Goal: Understand process/instructions: Learn about a topic

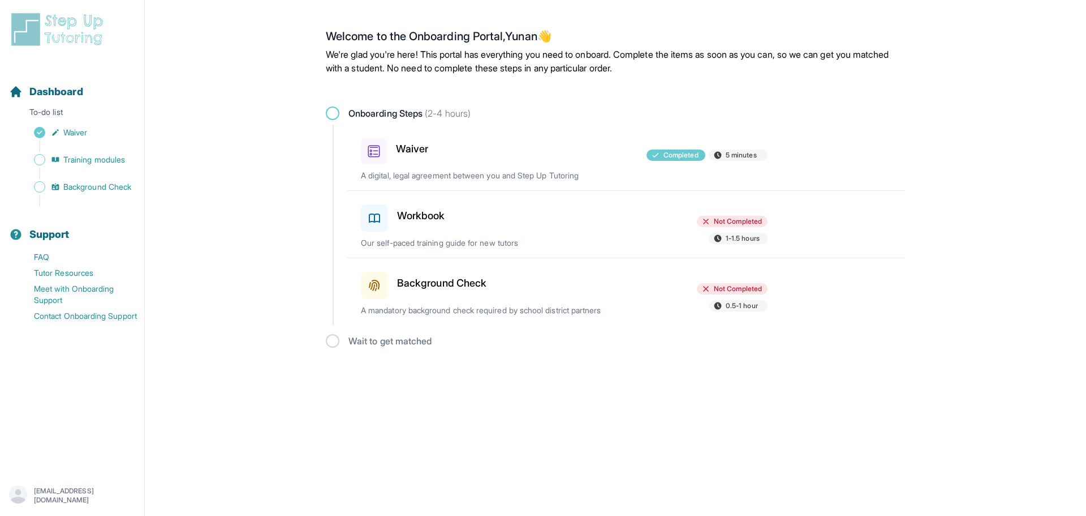
click at [439, 282] on h3 "Background Check" at bounding box center [441, 283] width 89 height 16
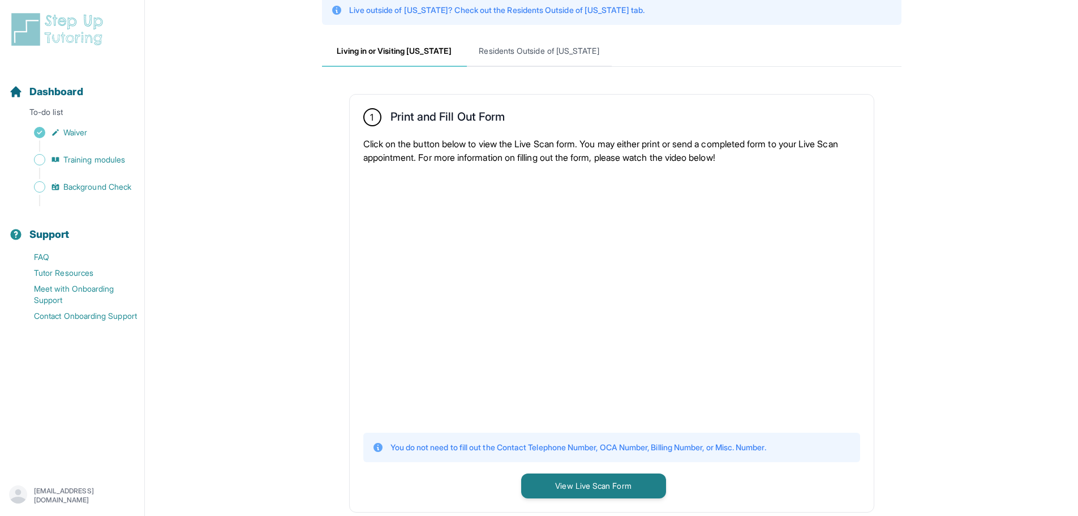
scroll to position [226, 0]
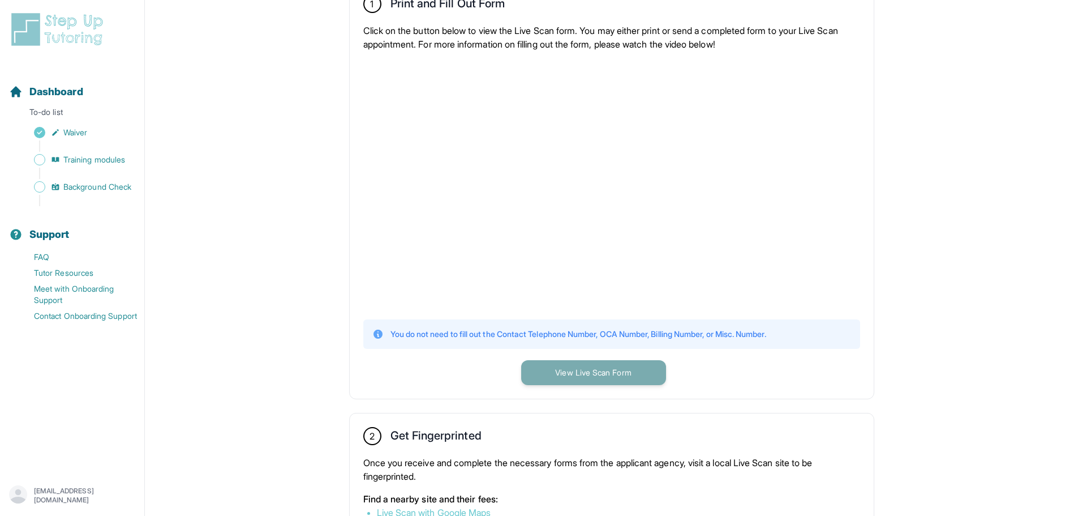
click at [592, 379] on button "View Live Scan Form" at bounding box center [593, 372] width 145 height 25
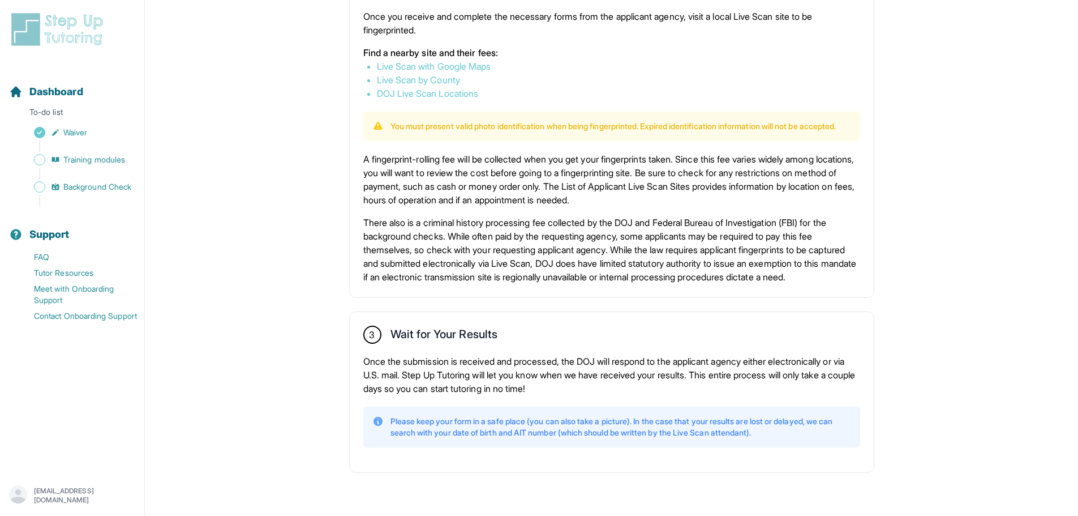
scroll to position [697, 0]
click at [454, 61] on link "Live Scan with Google Maps" at bounding box center [434, 66] width 114 height 11
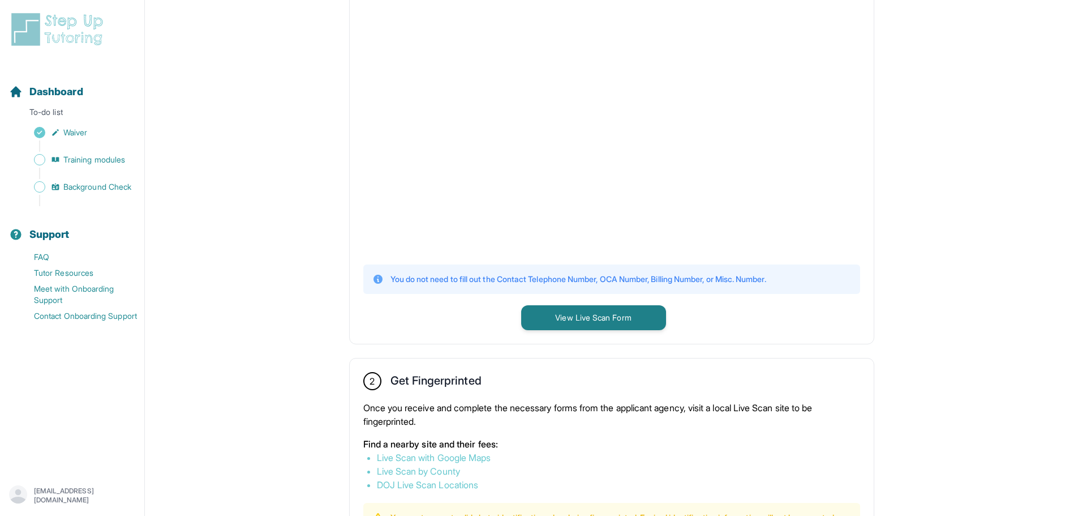
scroll to position [301, 0]
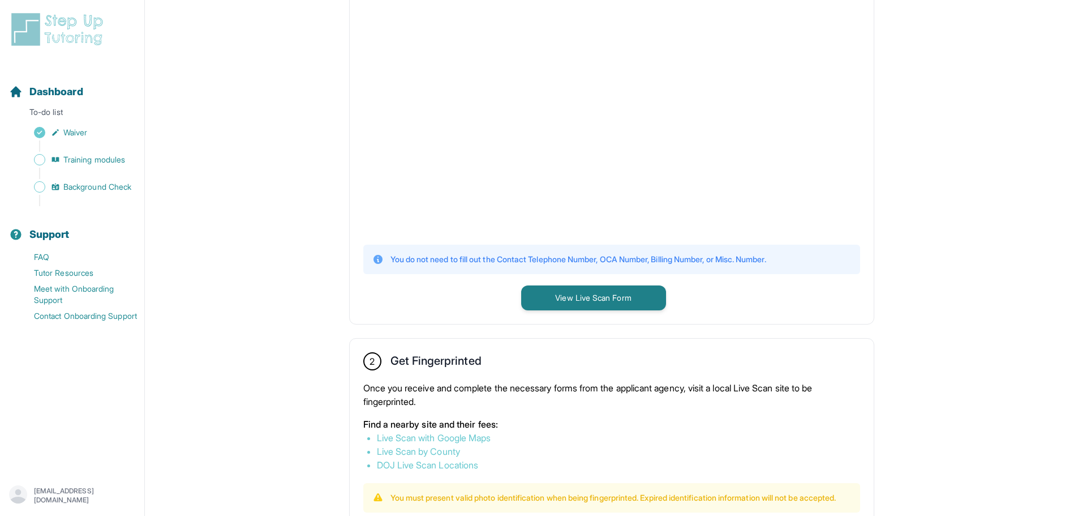
click at [432, 448] on link "Live Scan by County" at bounding box center [418, 450] width 83 height 11
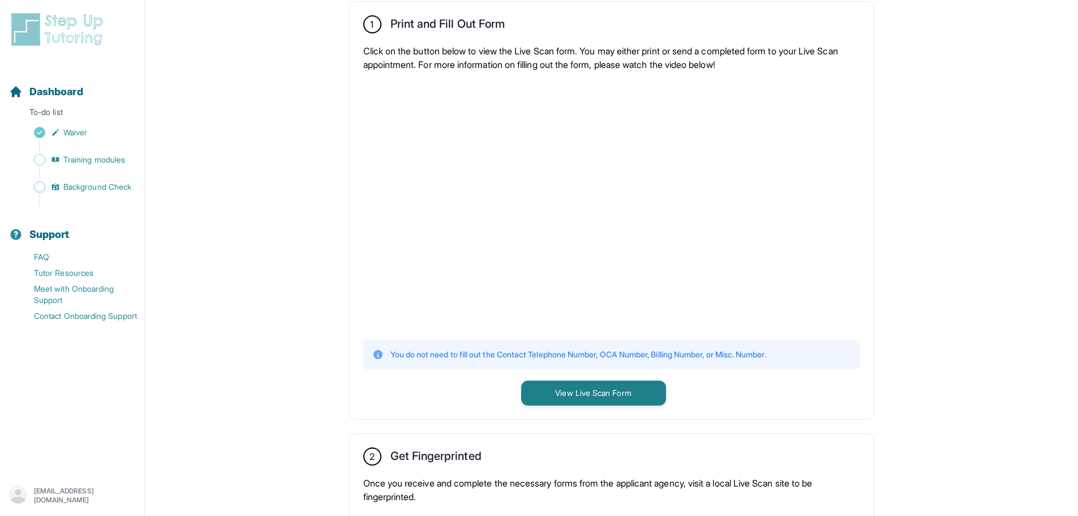
scroll to position [188, 0]
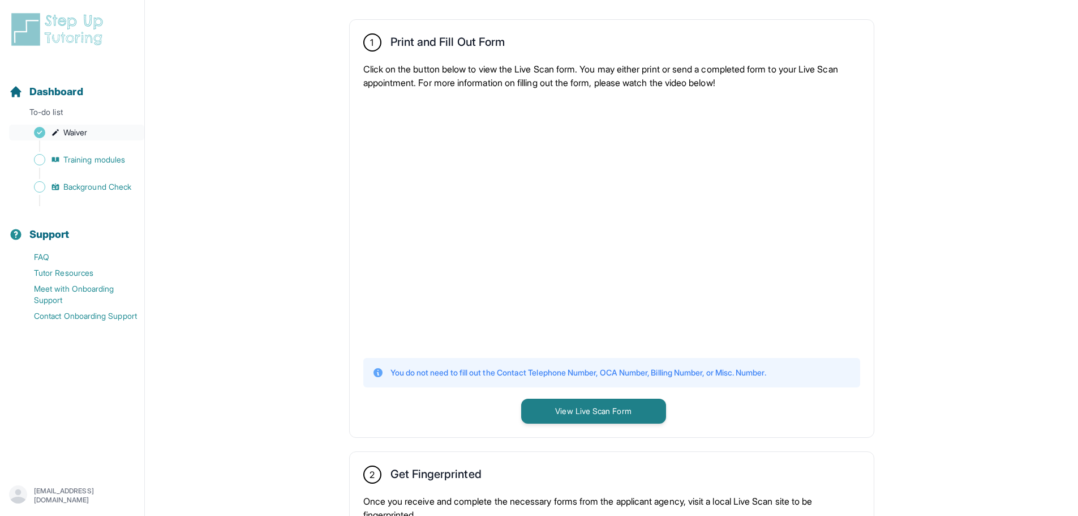
click at [65, 131] on span "Waiver" at bounding box center [75, 132] width 24 height 11
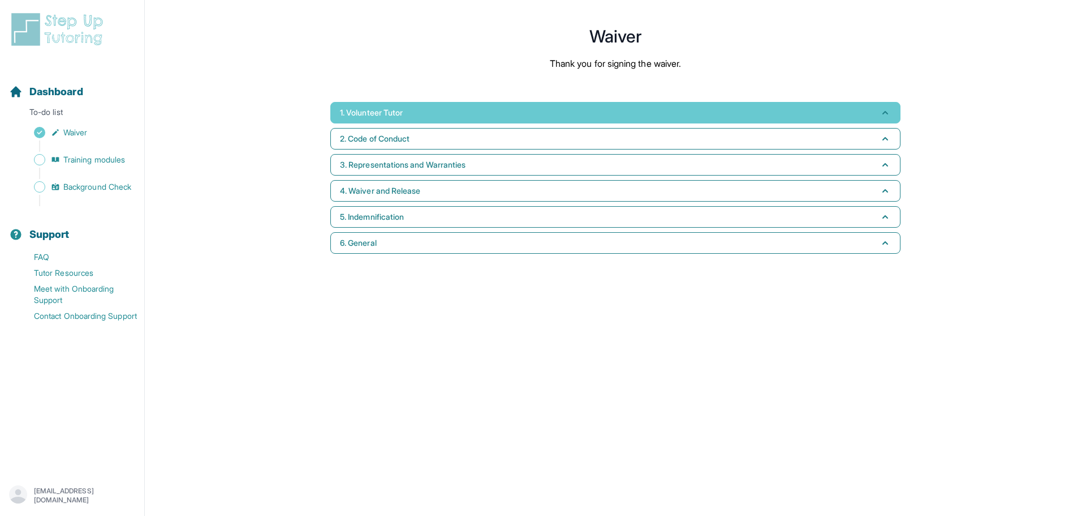
click at [474, 114] on button "1. Volunteer Tutor" at bounding box center [615, 113] width 570 height 22
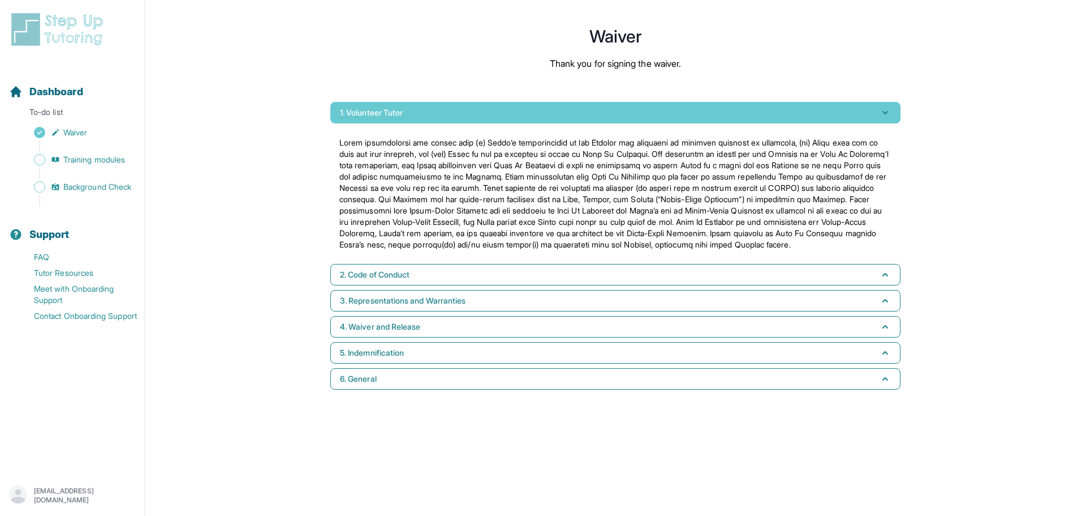
click at [474, 114] on button "1. Volunteer Tutor" at bounding box center [615, 113] width 570 height 22
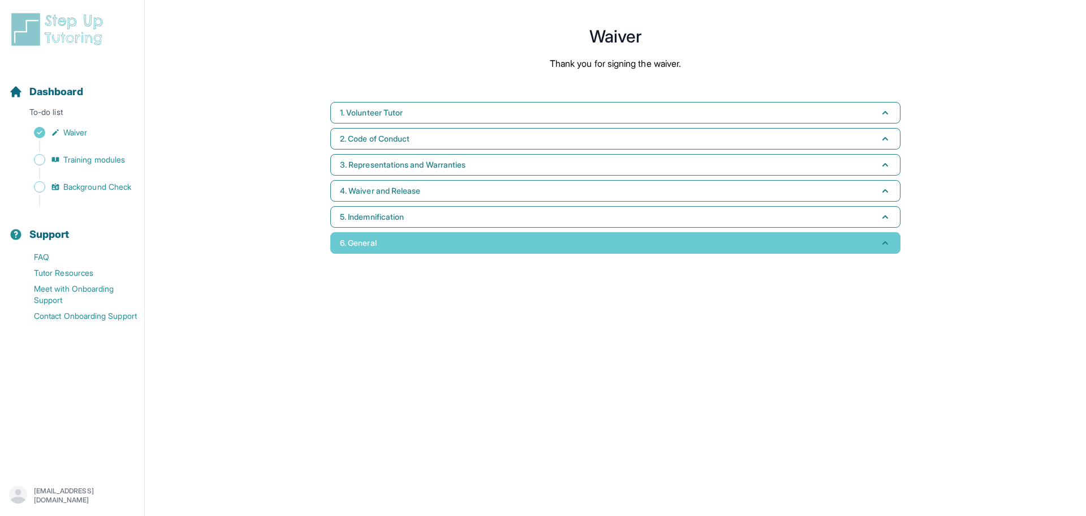
click at [398, 240] on button "6. General" at bounding box center [615, 243] width 570 height 22
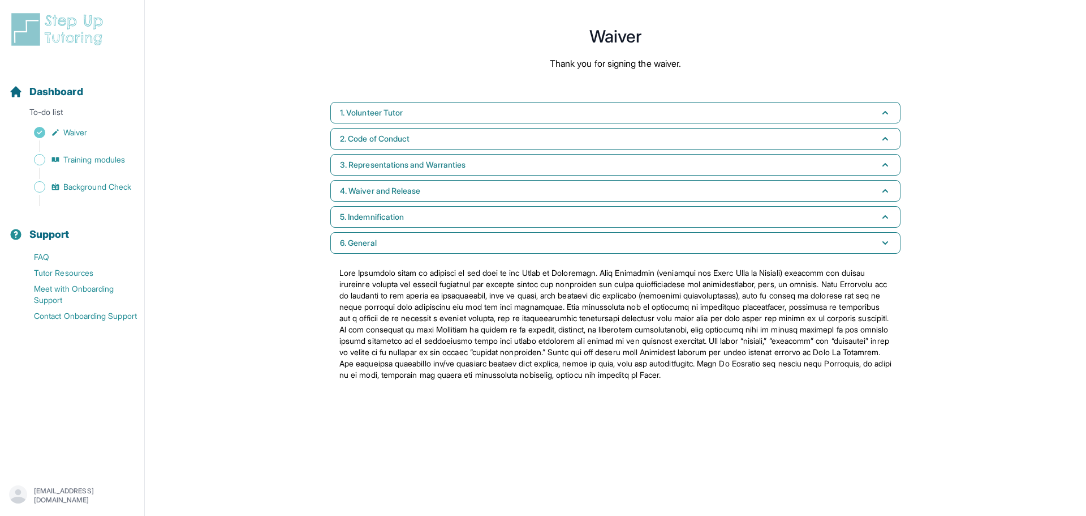
click at [411, 230] on div "1. Volunteer Tutor 2. Code of Conduct 3. Representations and Warranties 4. Waiv…" at bounding box center [615, 245] width 579 height 297
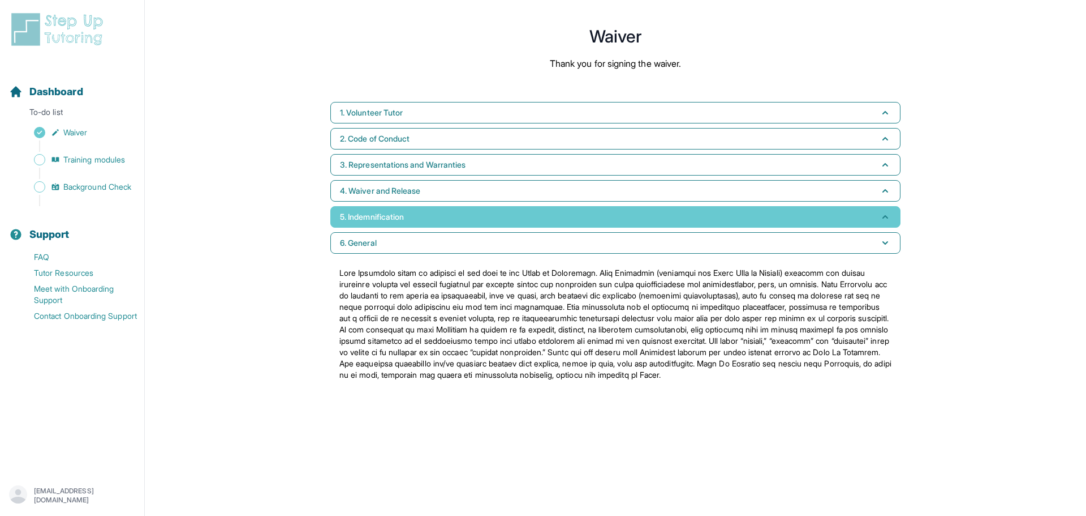
click at [422, 216] on button "5. Indemnification" at bounding box center [615, 217] width 570 height 22
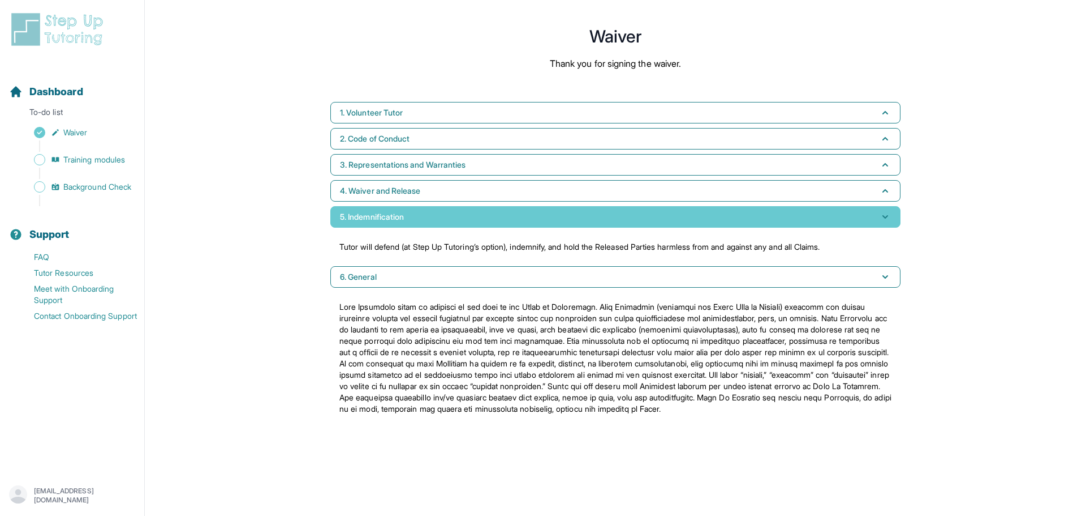
click at [422, 216] on button "5. Indemnification" at bounding box center [615, 217] width 570 height 22
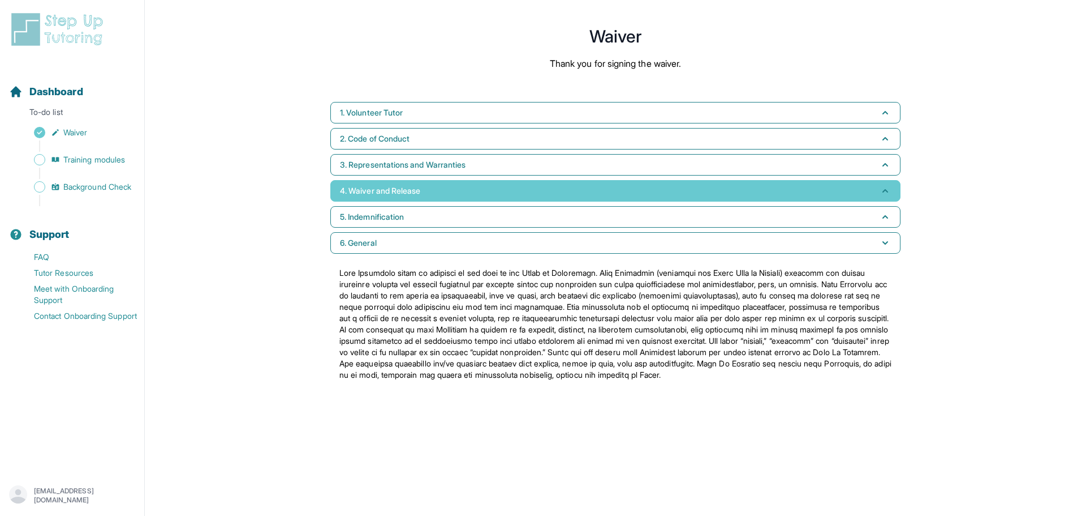
click at [425, 194] on button "4. Waiver and Release" at bounding box center [615, 191] width 570 height 22
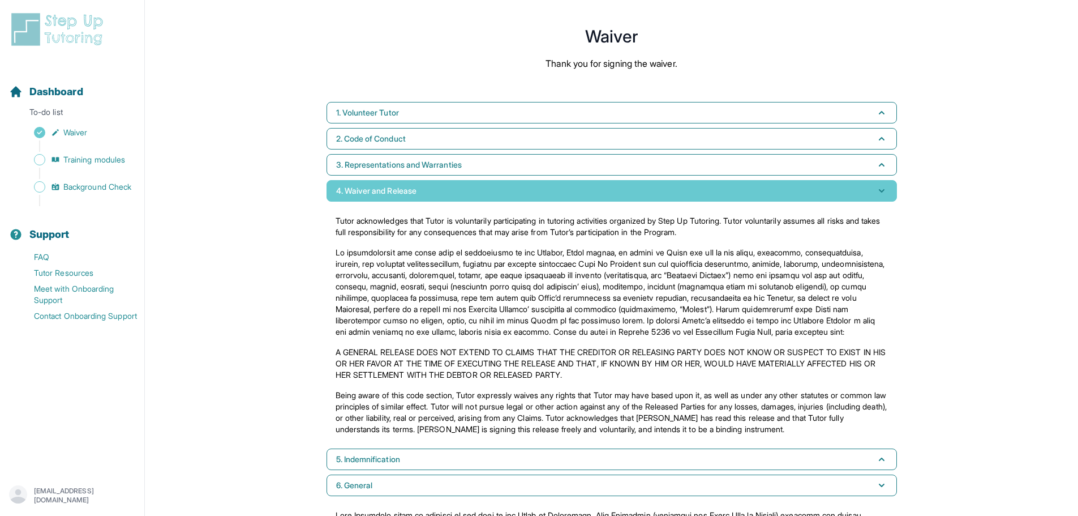
click at [425, 194] on button "4. Waiver and Release" at bounding box center [612, 191] width 570 height 22
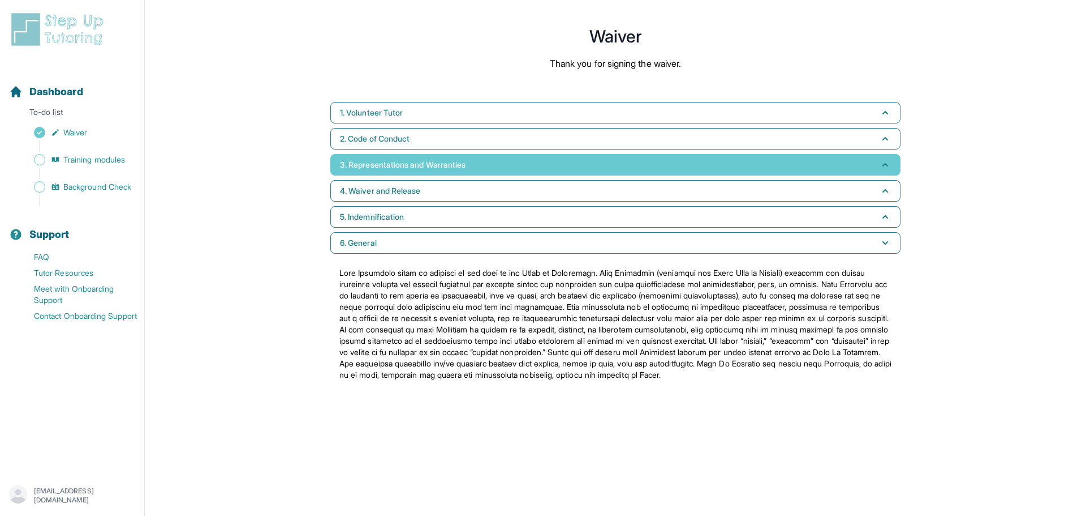
click at [420, 170] on button "3. Representations and Warranties" at bounding box center [615, 165] width 570 height 22
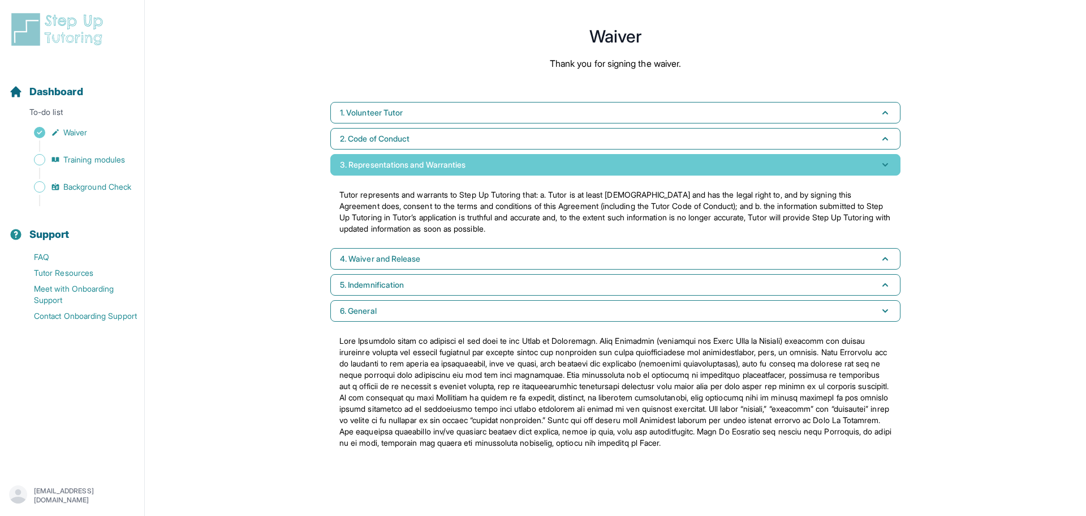
click at [420, 170] on button "3. Representations and Warranties" at bounding box center [615, 165] width 570 height 22
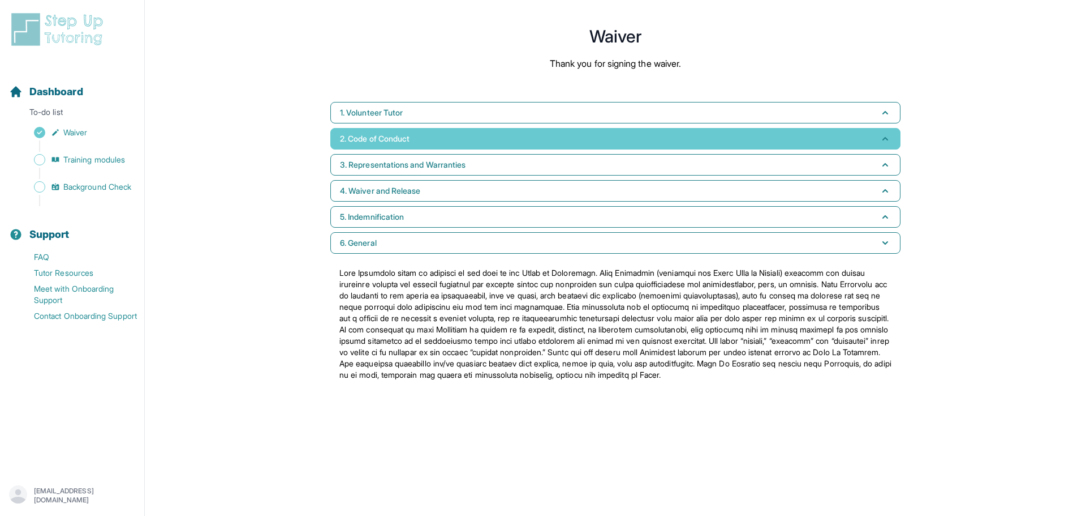
click at [462, 140] on button "2. Code of Conduct" at bounding box center [615, 139] width 570 height 22
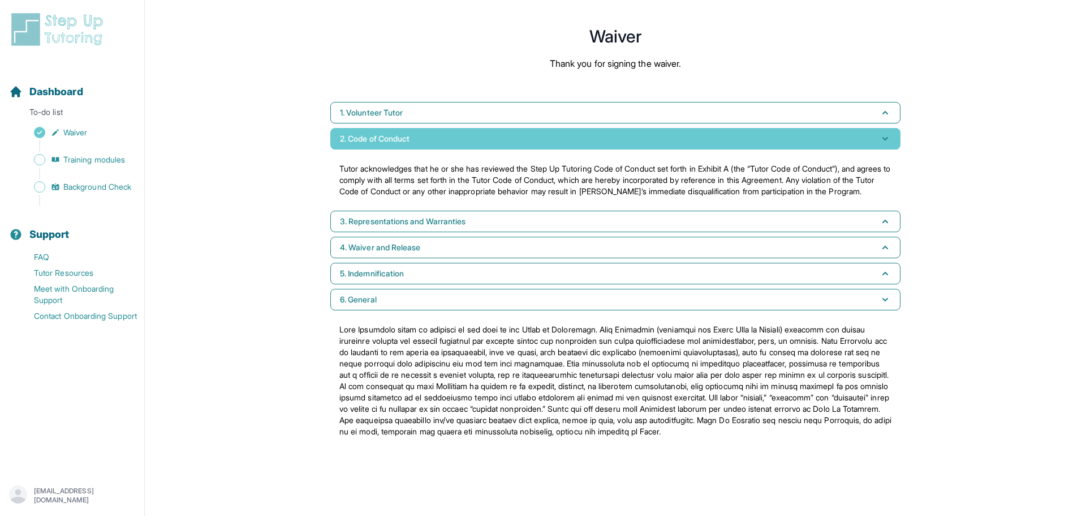
click at [462, 140] on button "2. Code of Conduct" at bounding box center [615, 139] width 570 height 22
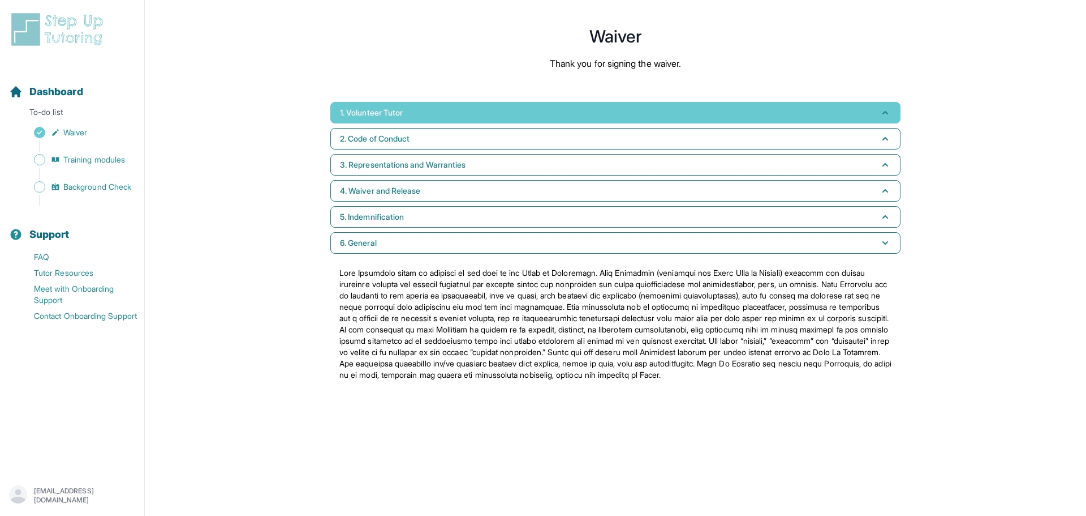
drag, startPoint x: 458, startPoint y: 121, endPoint x: 153, endPoint y: 151, distance: 306.0
click at [457, 121] on button "1. Volunteer Tutor" at bounding box center [615, 113] width 570 height 22
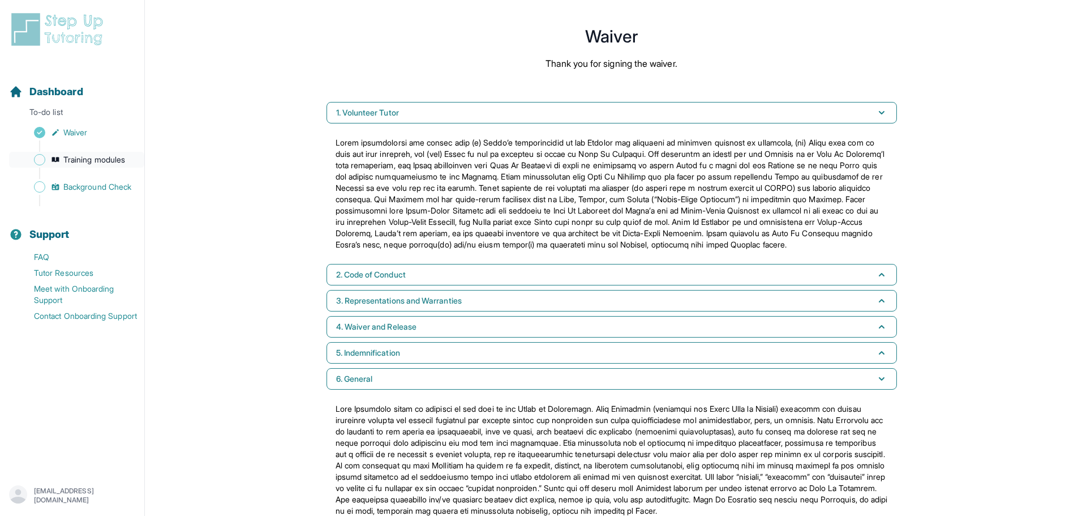
click at [81, 161] on span "Training modules" at bounding box center [94, 159] width 62 height 11
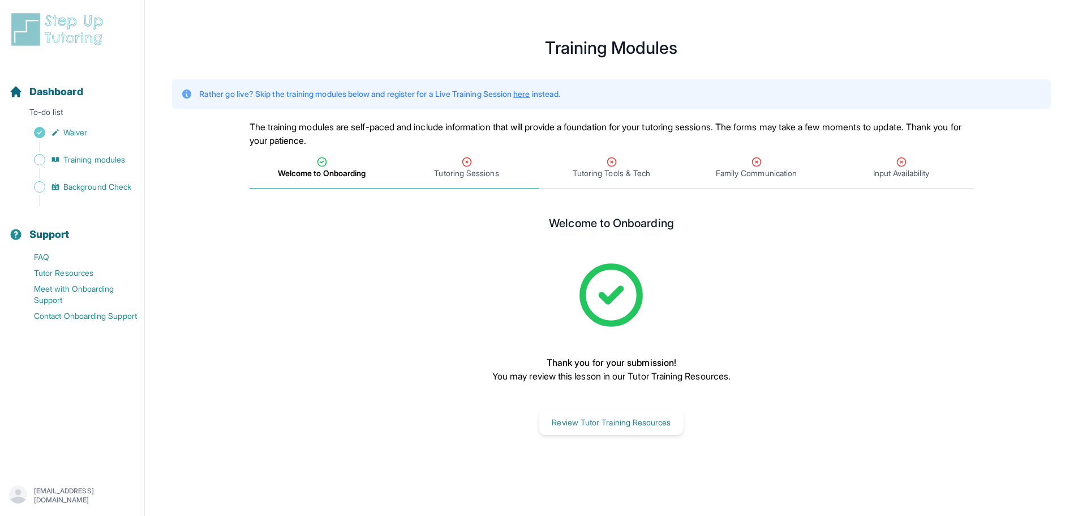
click at [441, 181] on span "Tutoring Sessions" at bounding box center [466, 168] width 145 height 42
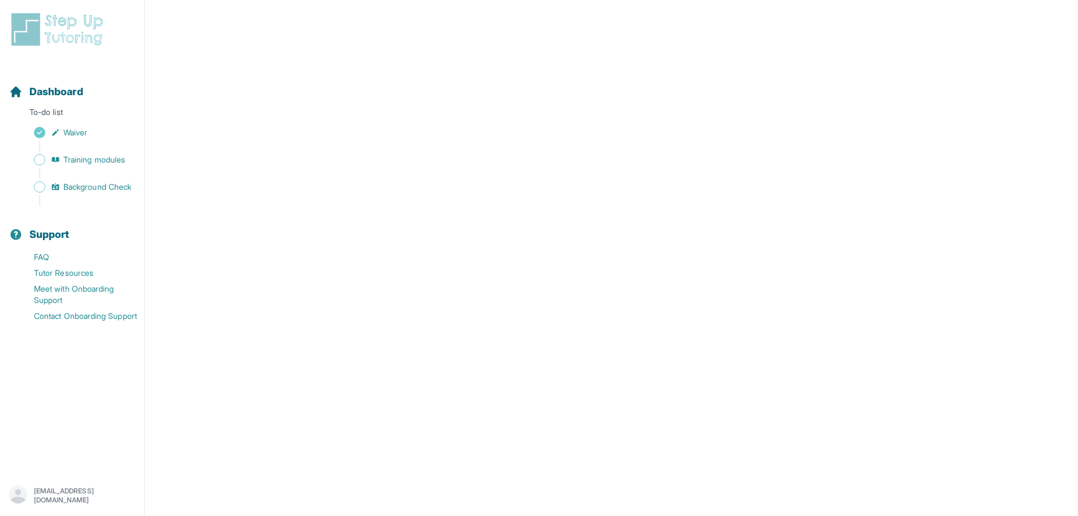
scroll to position [407, 0]
click at [91, 192] on span "Background Check" at bounding box center [97, 186] width 68 height 11
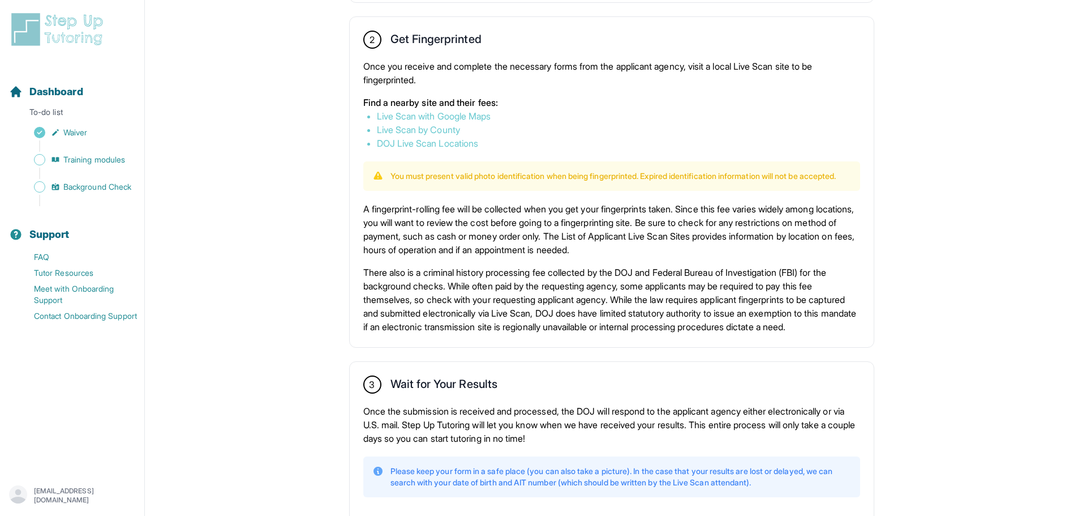
scroll to position [697, 0]
